Goal: Find specific page/section: Find specific page/section

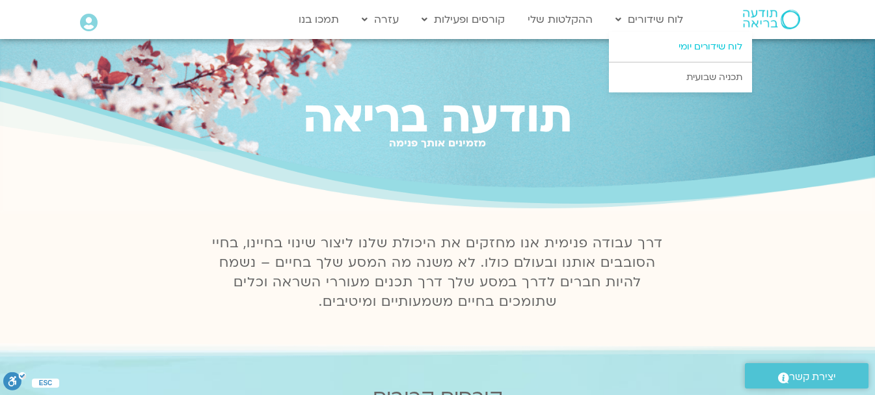
click at [669, 42] on link "לוח שידורים יומי" at bounding box center [680, 47] width 143 height 30
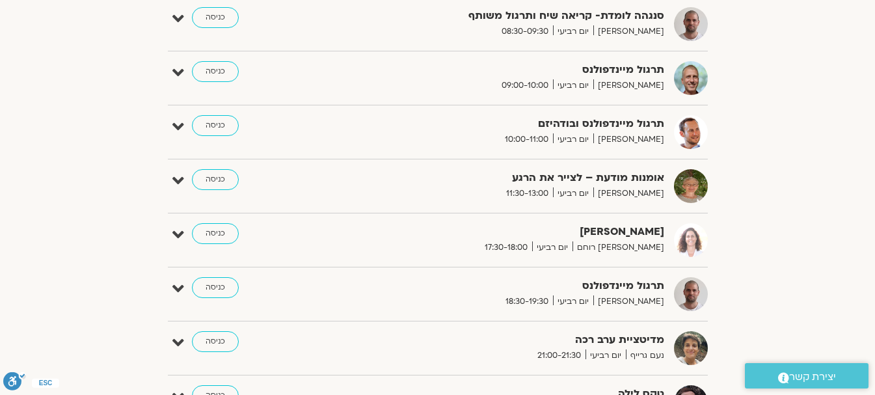
scroll to position [398, 0]
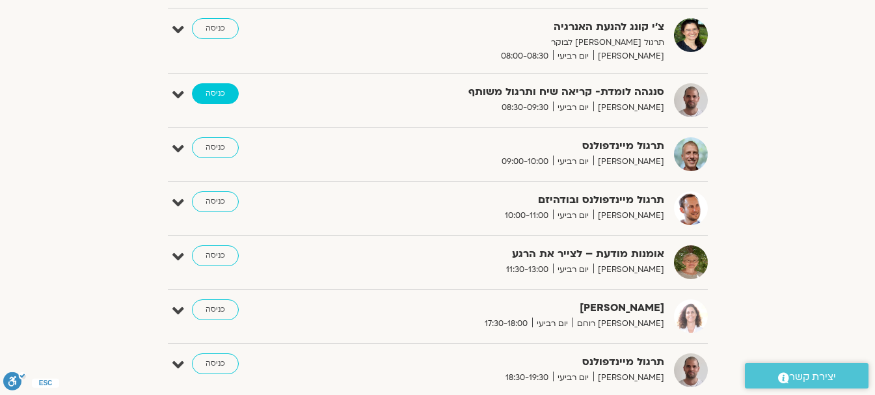
click at [217, 87] on link "כניסה" at bounding box center [215, 93] width 47 height 21
